Goal: Information Seeking & Learning: Learn about a topic

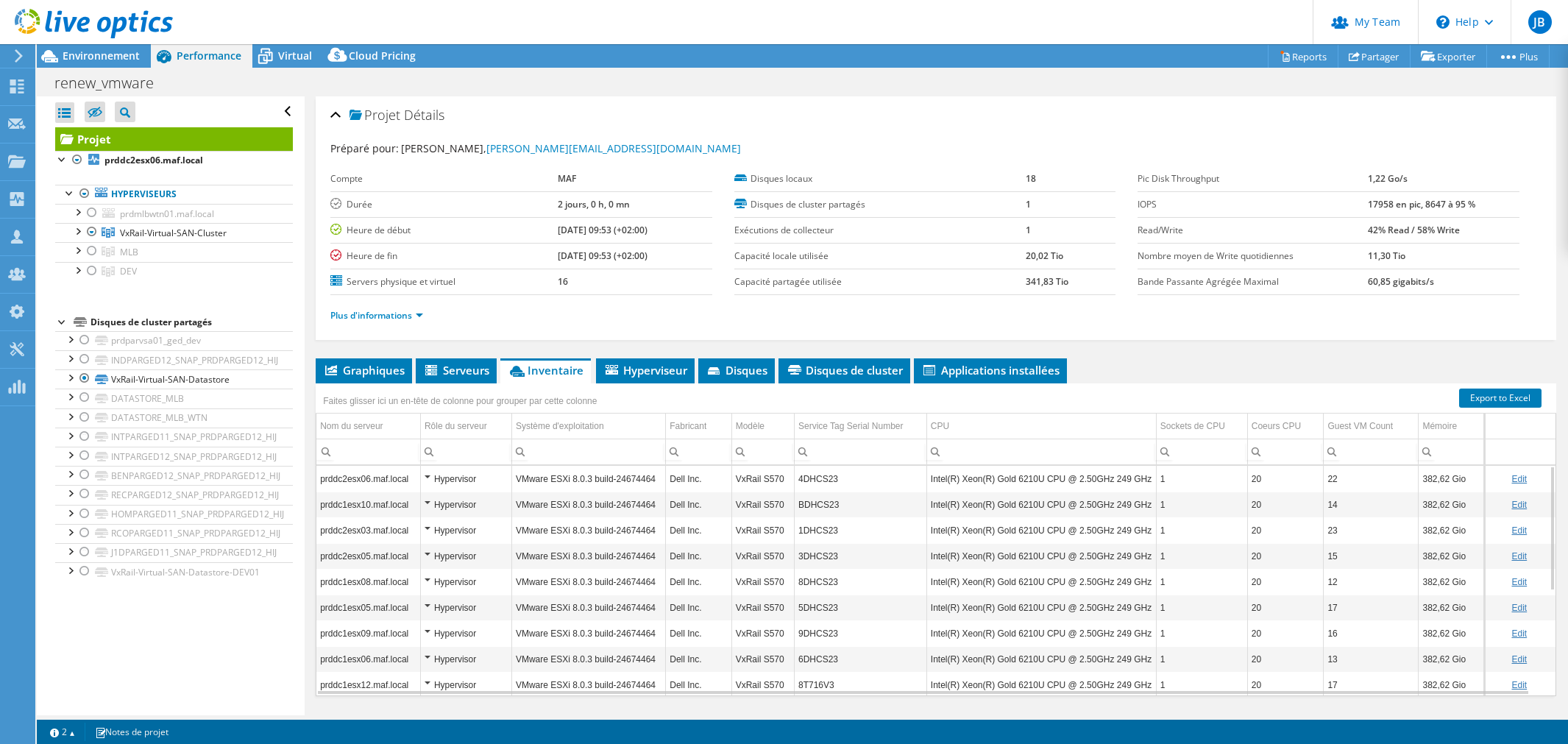
select select "USD"
click at [82, 225] on div at bounding box center [77, 230] width 15 height 15
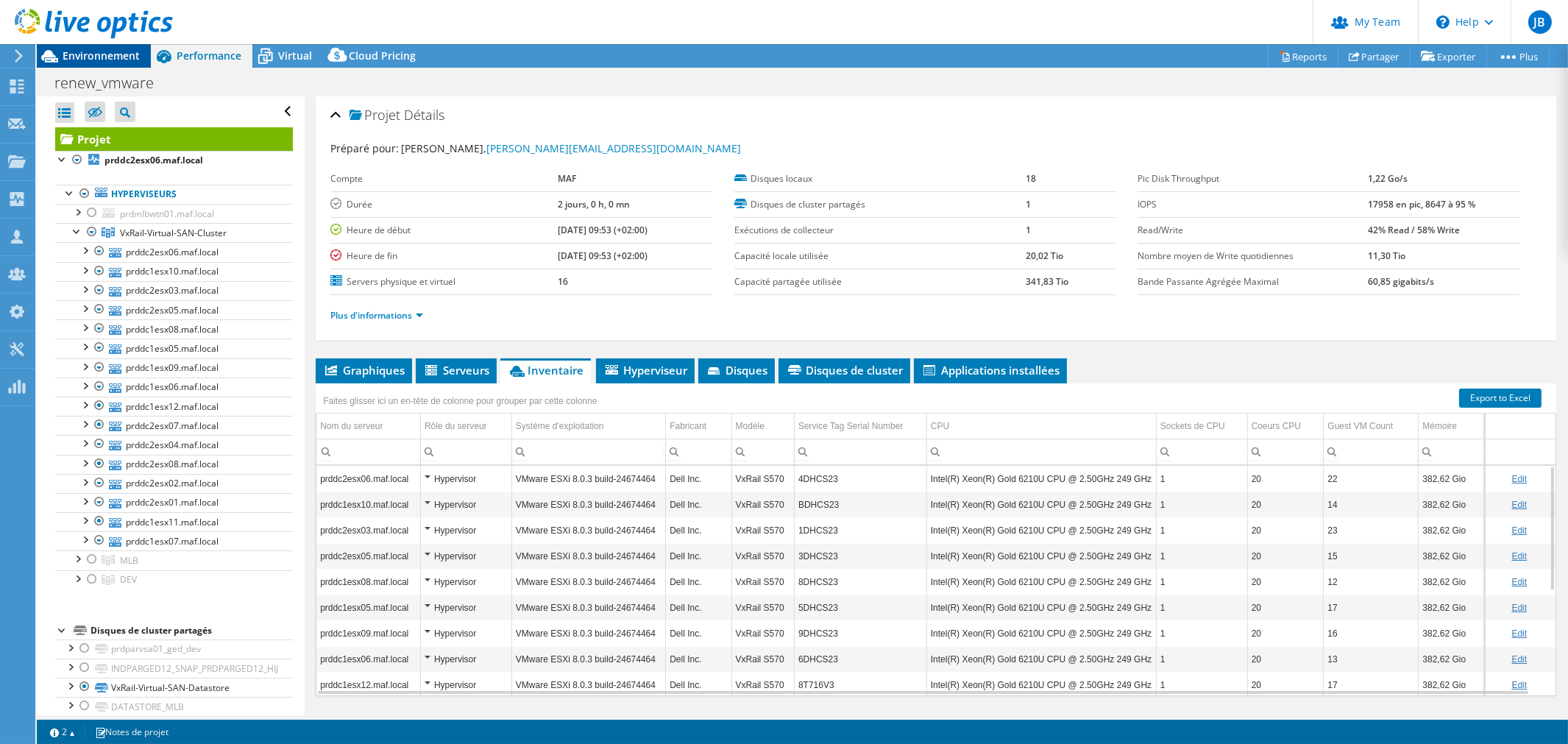
click at [105, 53] on span "Environnement" at bounding box center [101, 55] width 77 height 14
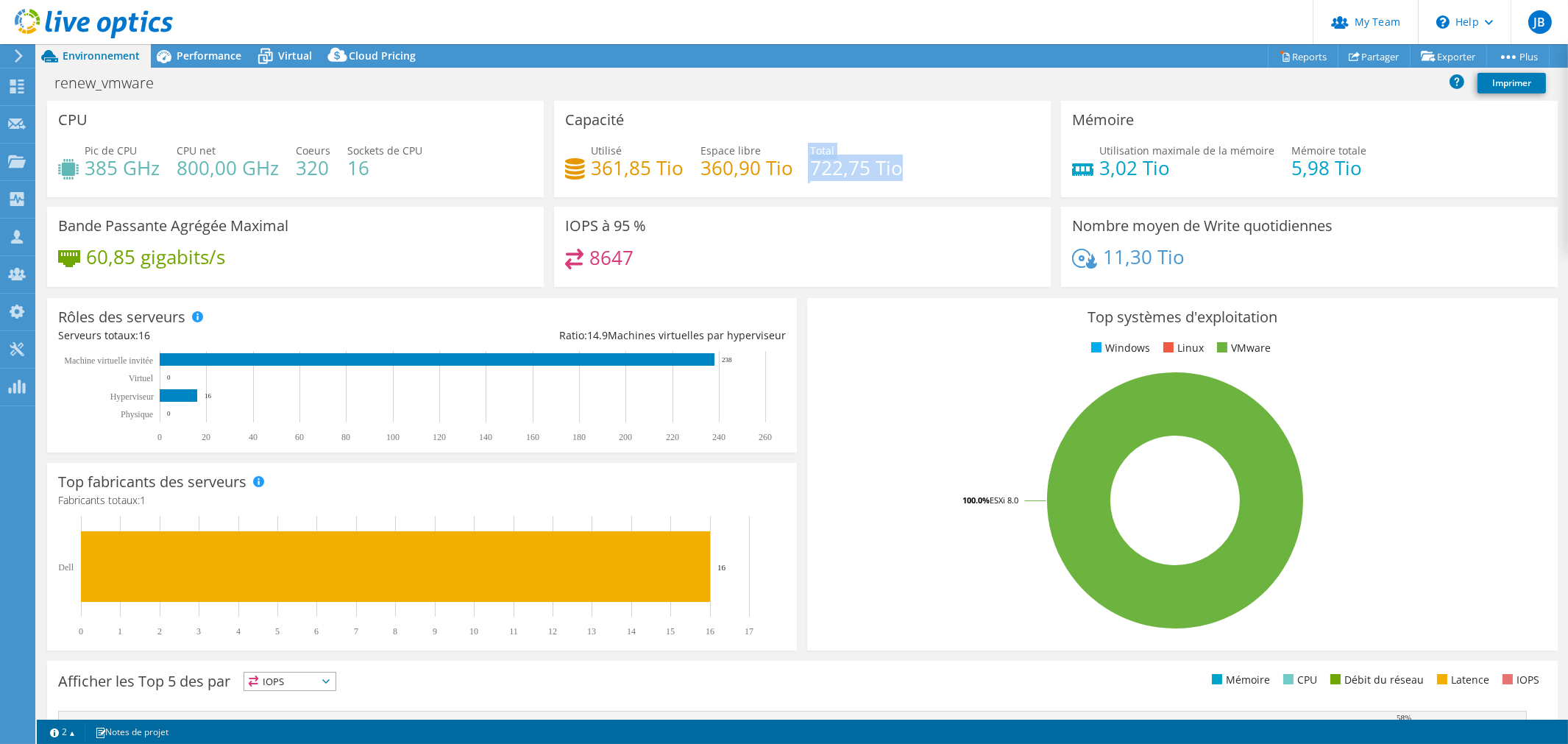
drag, startPoint x: 800, startPoint y: 165, endPoint x: 938, endPoint y: 163, distance: 138.0
click at [937, 163] on div "Utilisé 361,85 Tio Espace libre 360,90 Tio Total 722,75 Tio" at bounding box center [803, 166] width 474 height 48
click at [941, 174] on div "Utilisé 361,85 Tio Espace libre 360,90 Tio Total 722,75 Tio" at bounding box center [803, 166] width 474 height 48
drag, startPoint x: 886, startPoint y: 164, endPoint x: 896, endPoint y: 162, distance: 10.2
click at [896, 162] on div "Utilisé 361,85 Tio Espace libre 360,90 Tio Total 722,75 Tio" at bounding box center [803, 166] width 474 height 48
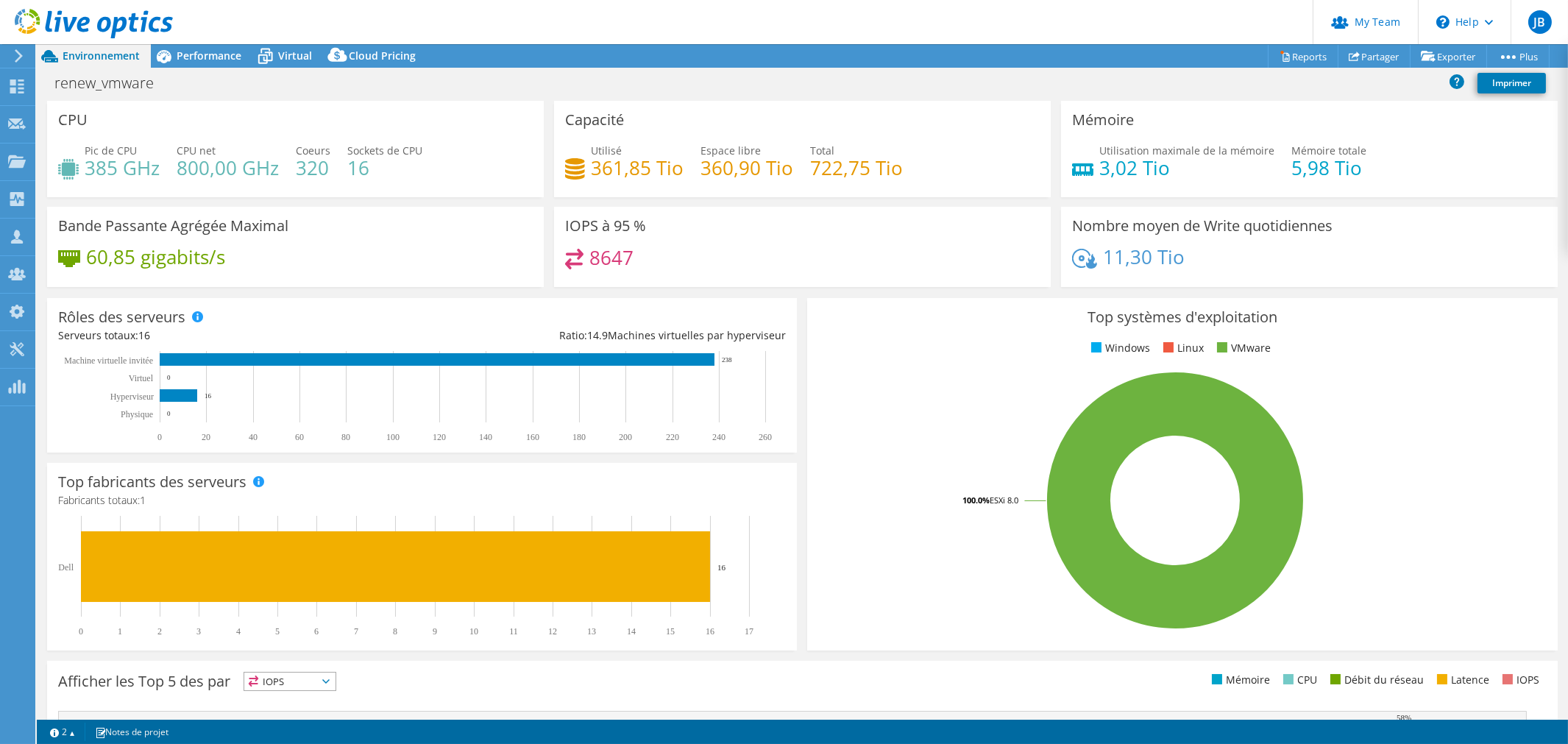
drag, startPoint x: 948, startPoint y: 168, endPoint x: 449, endPoint y: 125, distance: 500.8
click at [945, 168] on div "Utilisé 361,85 Tio Espace libre 360,90 Tio Total 722,75 Tio" at bounding box center [803, 166] width 474 height 48
click at [202, 58] on span "Performance" at bounding box center [208, 55] width 65 height 14
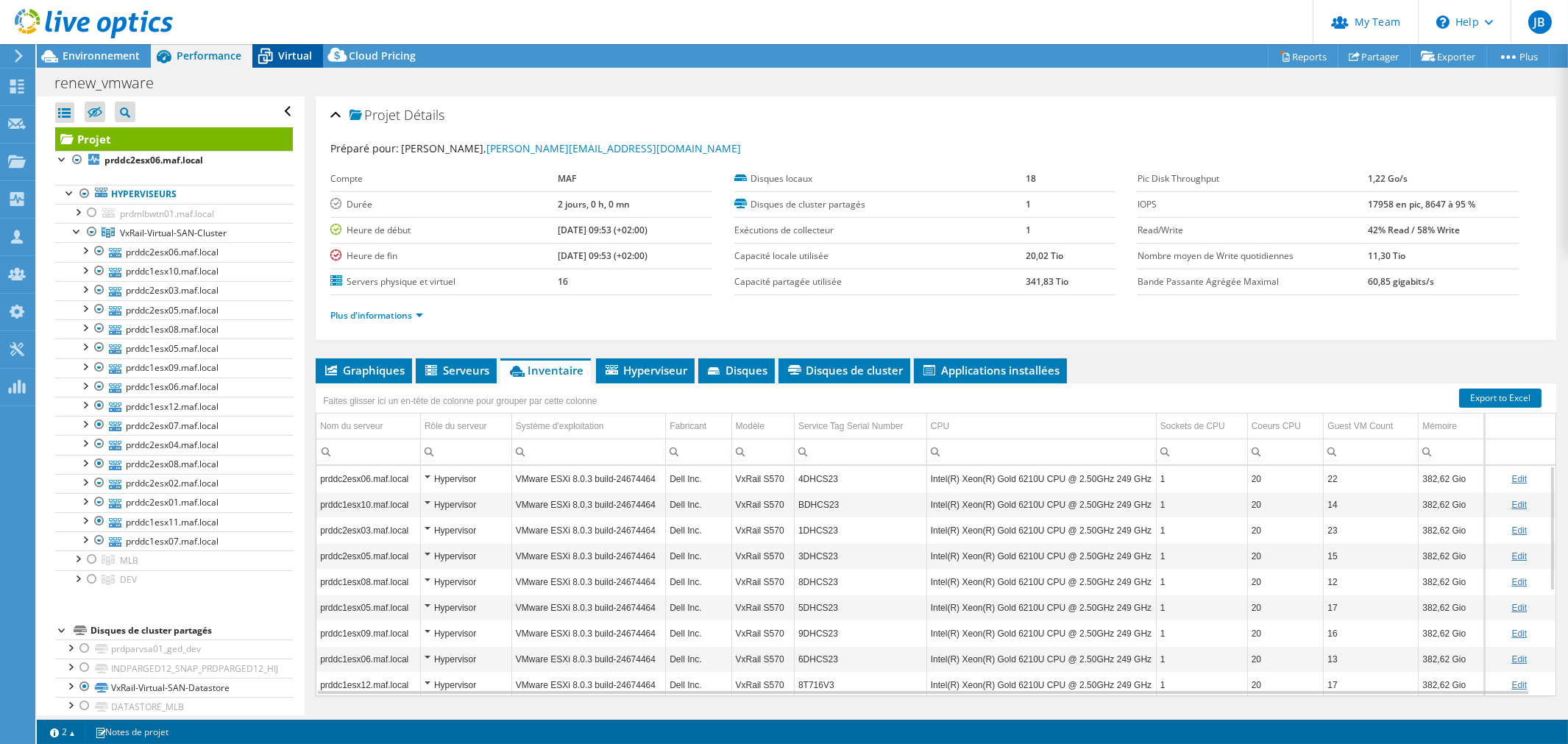
click at [280, 61] on span "Virtual" at bounding box center [295, 55] width 34 height 14
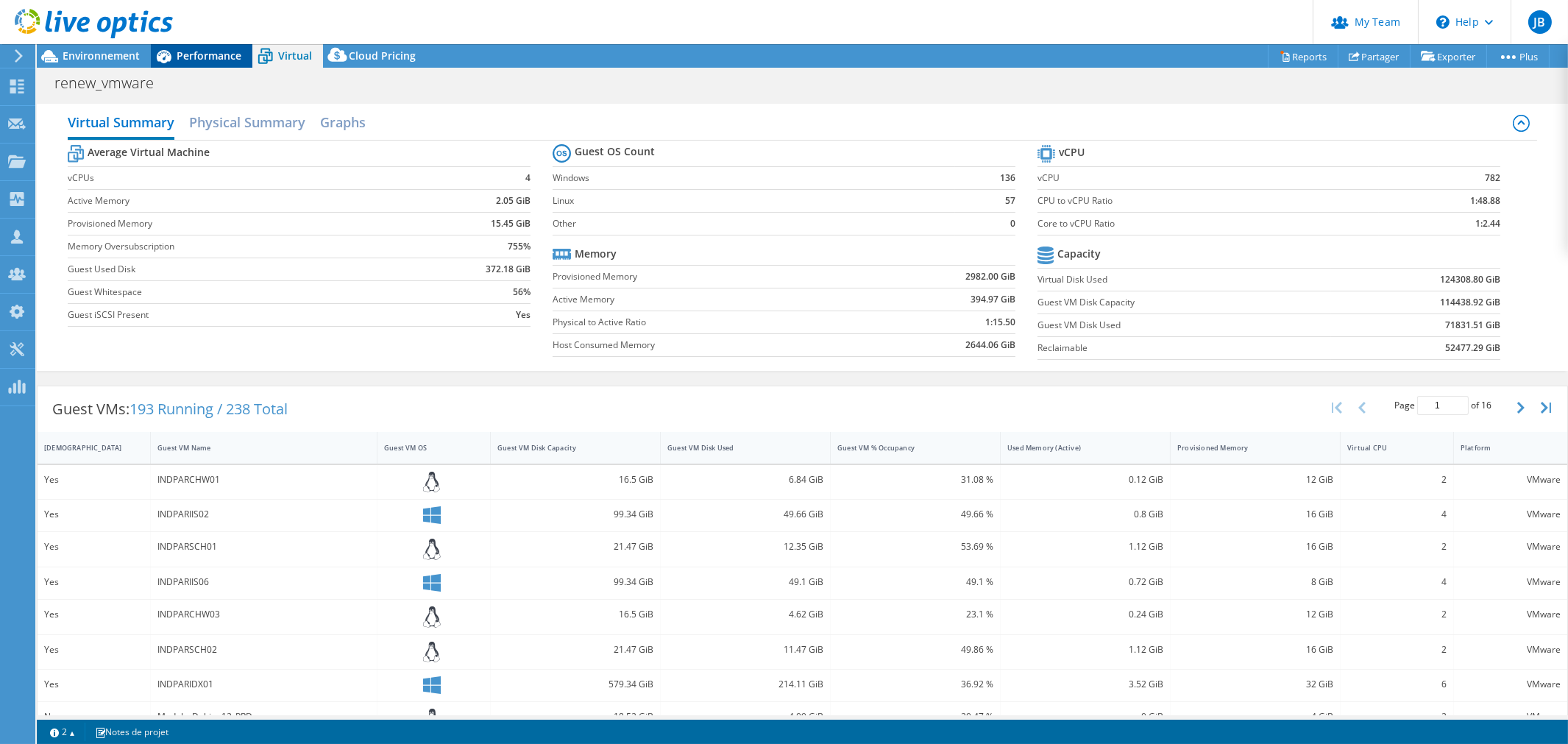
click at [204, 55] on span "Performance" at bounding box center [208, 55] width 65 height 14
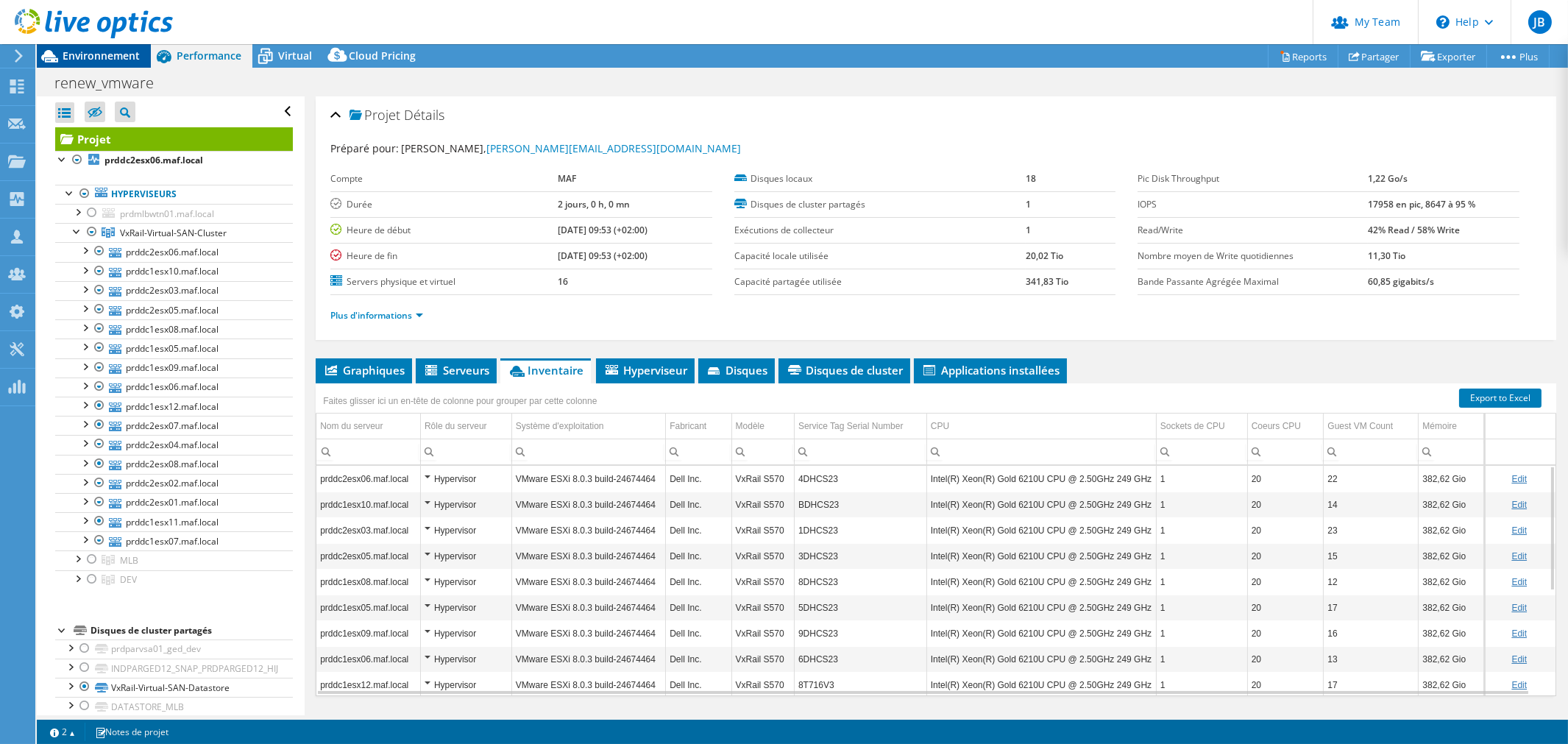
click at [91, 55] on span "Environnement" at bounding box center [101, 55] width 77 height 14
